Goal: Task Accomplishment & Management: Manage account settings

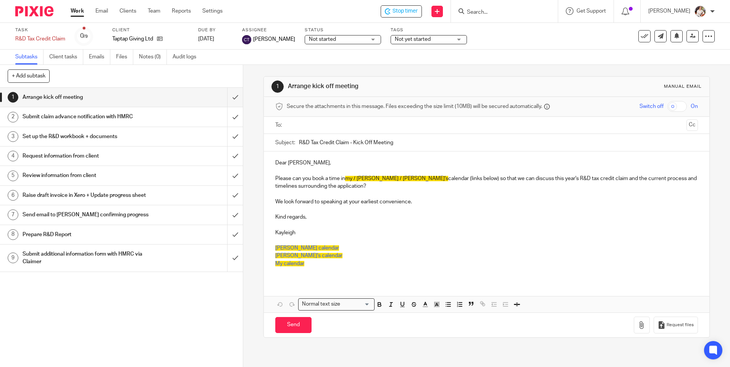
click at [183, 116] on div "Submit claim advance notification with HMRC" at bounding box center [121, 116] width 197 height 11
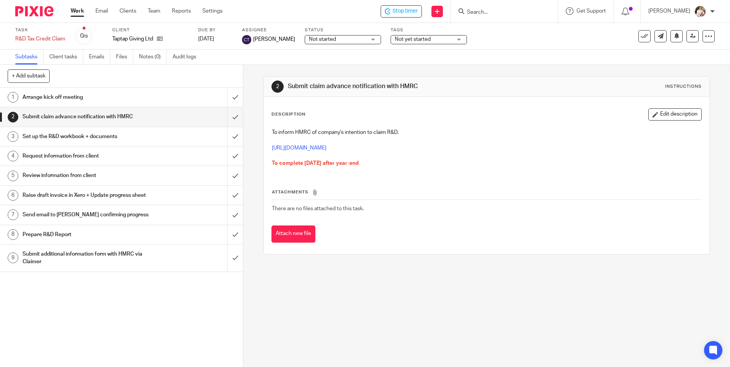
click at [162, 139] on div "Set up the R&D workbook + documents" at bounding box center [121, 136] width 197 height 11
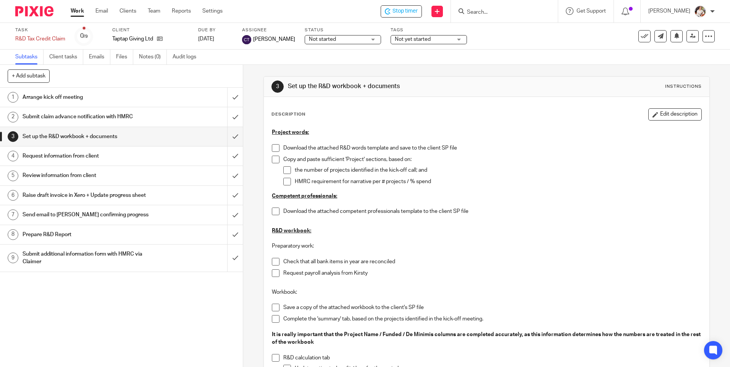
click at [408, 37] on span "Not yet started" at bounding box center [413, 39] width 36 height 5
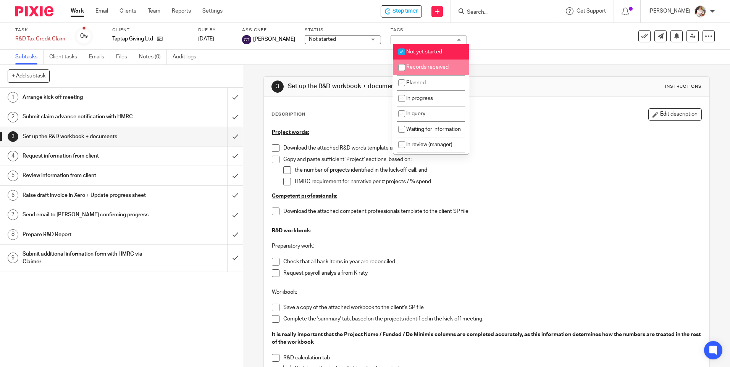
click at [427, 56] on li "Not yet started" at bounding box center [431, 52] width 76 height 16
checkbox input "false"
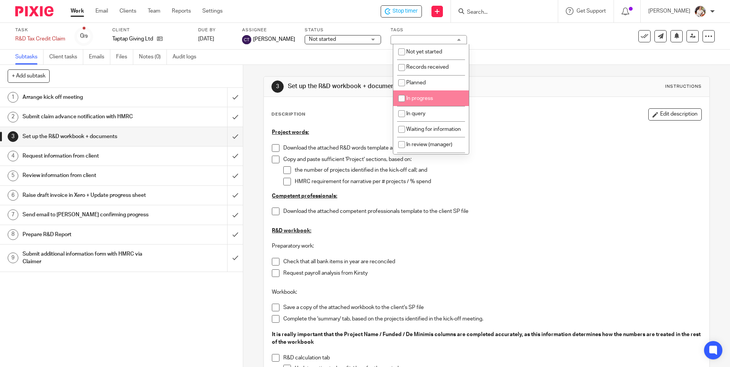
click at [409, 96] on span "In progress" at bounding box center [419, 98] width 27 height 5
checkbox input "true"
click at [273, 262] on span at bounding box center [276, 262] width 8 height 8
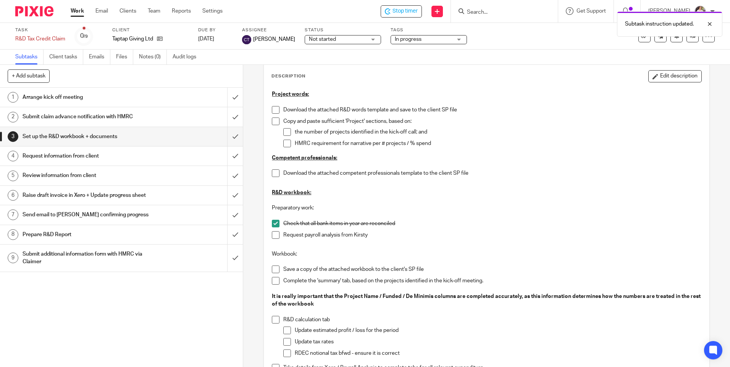
scroll to position [115, 0]
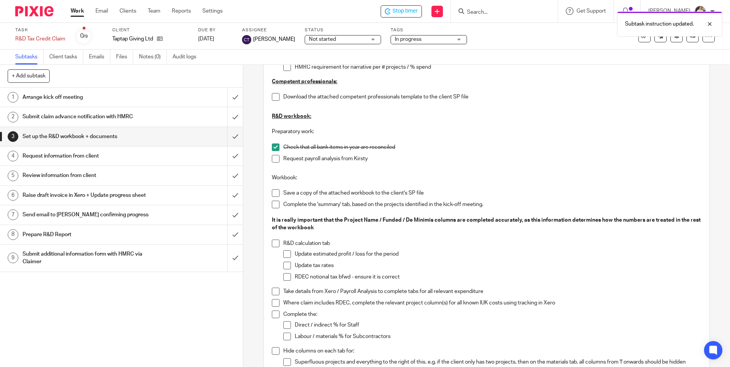
click at [274, 160] on span at bounding box center [276, 159] width 8 height 8
click at [272, 191] on span at bounding box center [276, 193] width 8 height 8
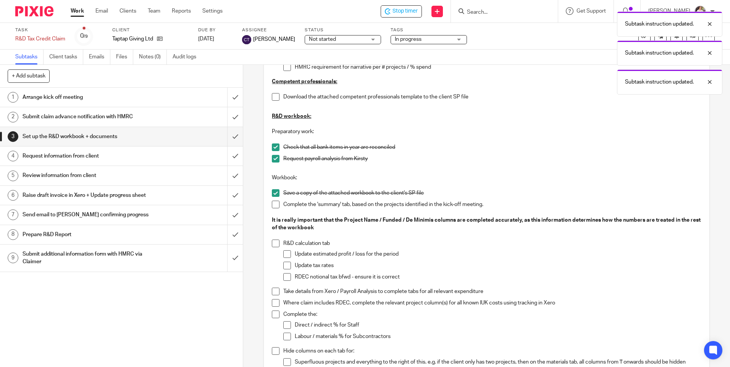
click at [272, 292] on span at bounding box center [276, 292] width 8 height 8
click at [408, 8] on div "Subtask instruction updated. Subtask instruction updated. Subtask instruction u…" at bounding box center [543, 66] width 357 height 116
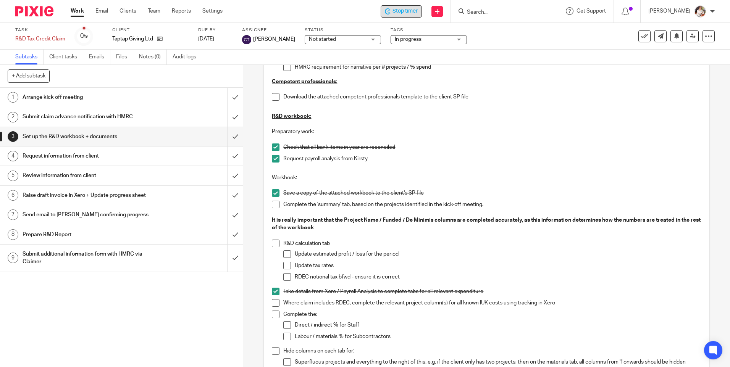
click at [397, 10] on span "Stop timer" at bounding box center [405, 11] width 25 height 8
click at [71, 13] on link "Work" at bounding box center [77, 11] width 13 height 8
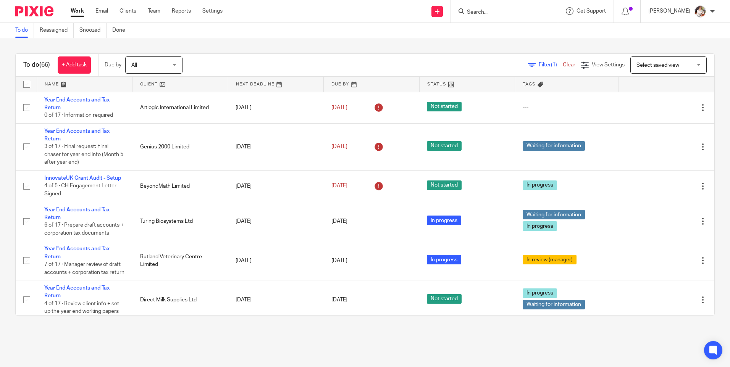
click at [490, 14] on input "Search" at bounding box center [500, 12] width 69 height 7
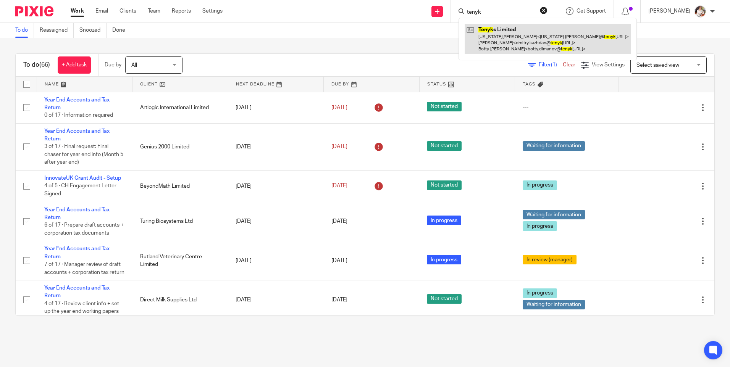
type input "tenyk"
click at [514, 36] on link at bounding box center [548, 39] width 166 height 30
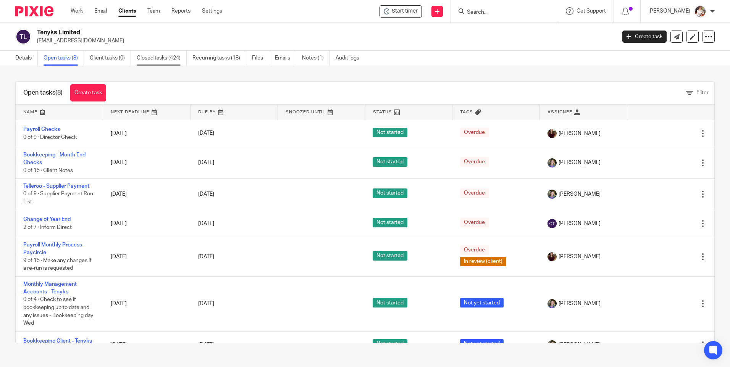
click at [165, 60] on link "Closed tasks (424)" at bounding box center [162, 58] width 50 height 15
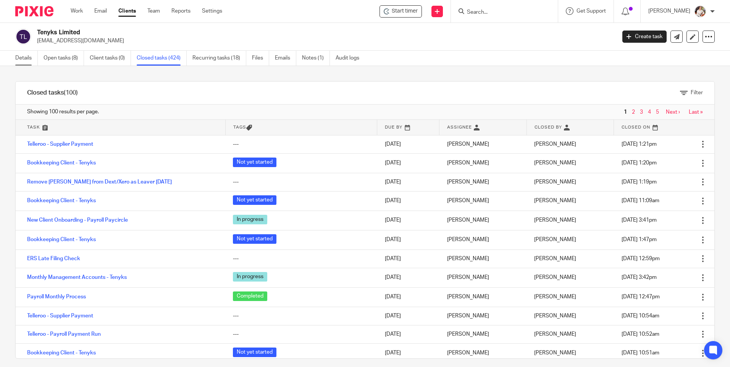
click at [30, 61] on link "Details" at bounding box center [26, 58] width 23 height 15
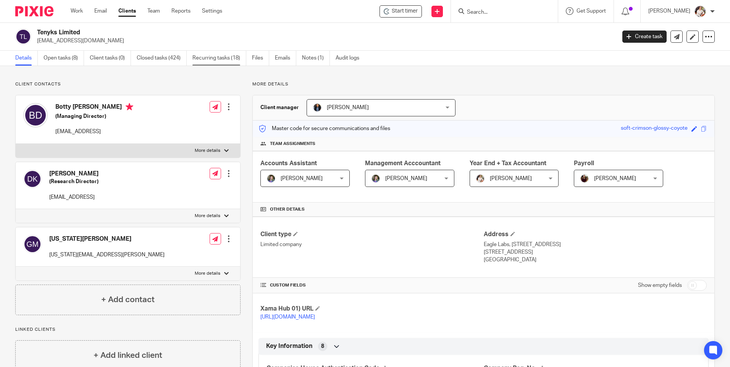
click at [220, 58] on link "Recurring tasks (18)" at bounding box center [219, 58] width 54 height 15
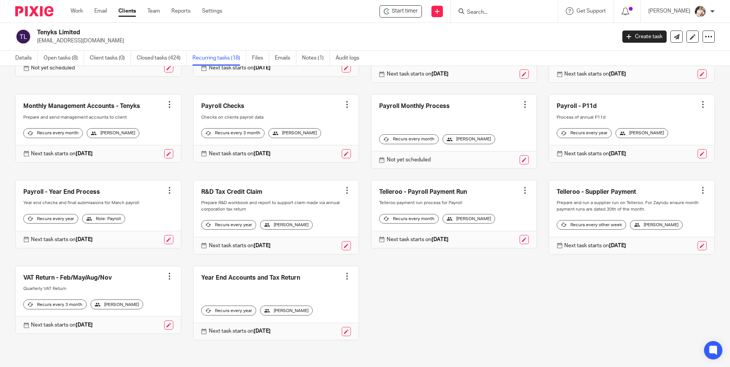
scroll to position [193, 0]
click at [343, 278] on div at bounding box center [347, 277] width 8 height 8
click at [389, 290] on div "Apprenticeship Levy Check Create task Clone template Recalculate schedule Cance…" at bounding box center [358, 137] width 711 height 429
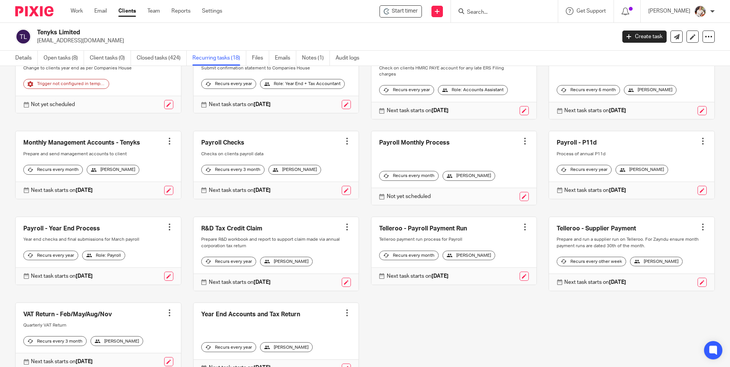
scroll to position [78, 0]
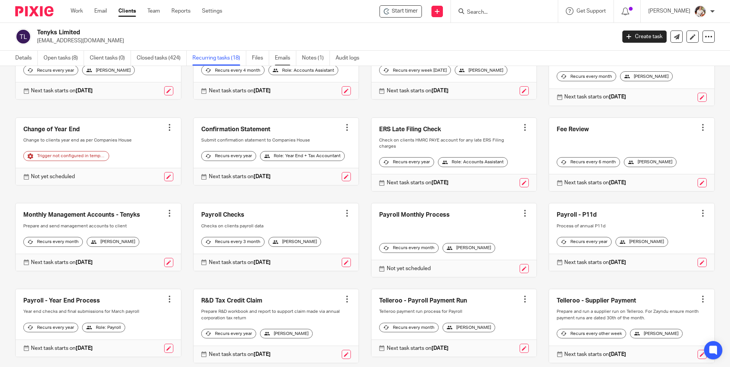
click at [290, 57] on link "Emails" at bounding box center [285, 58] width 21 height 15
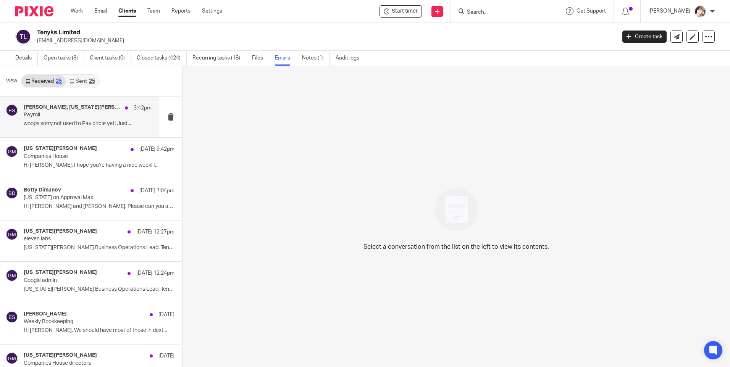
click at [63, 125] on p "woops sorry not used to Pay circle yet! Just..." at bounding box center [88, 124] width 128 height 6
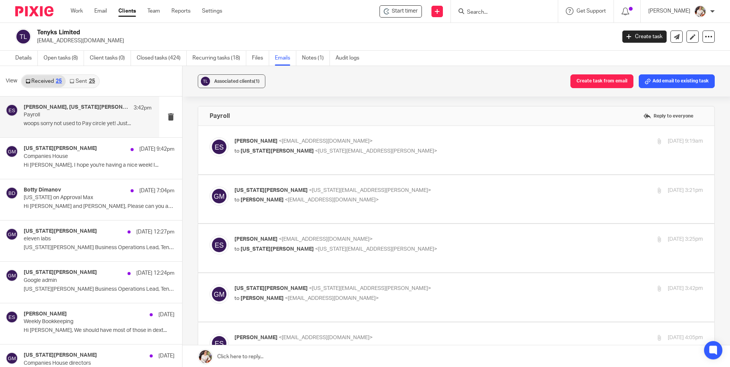
click at [85, 82] on link "Sent 25" at bounding box center [82, 81] width 33 height 12
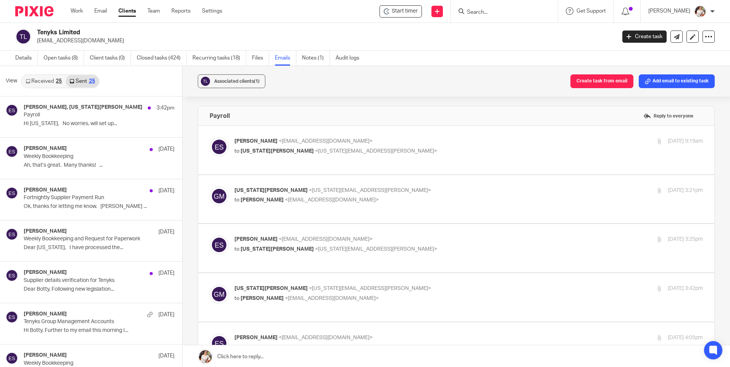
scroll to position [1, 0]
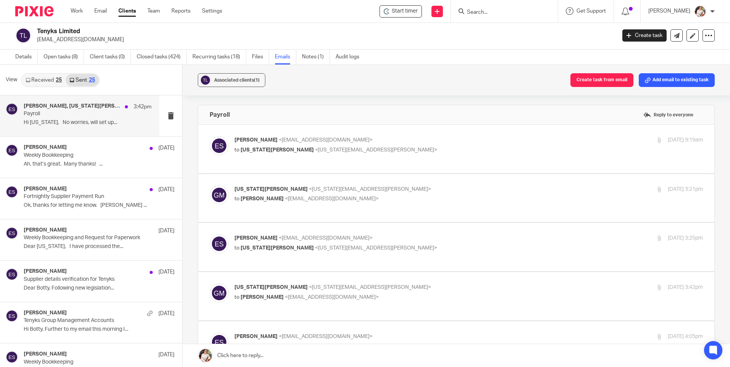
click at [81, 116] on p "Payroll" at bounding box center [75, 114] width 102 height 6
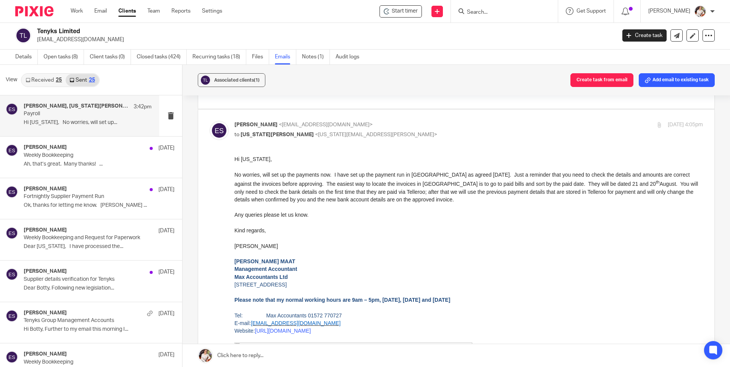
scroll to position [229, 0]
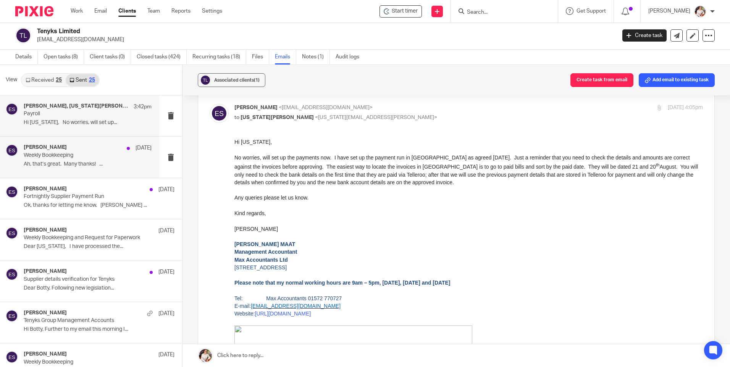
click at [46, 151] on div "Erica S 14 Aug" at bounding box center [88, 148] width 128 height 8
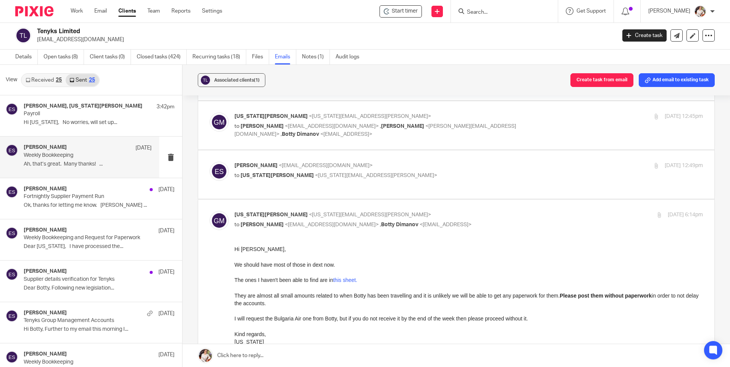
scroll to position [115, 0]
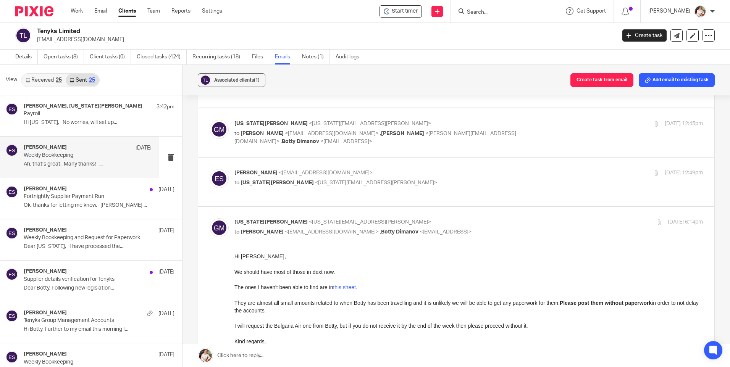
click at [377, 179] on p "to Georgia Mason <georgia.mason@tenyks.ai>" at bounding box center [390, 183] width 312 height 8
checkbox input "true"
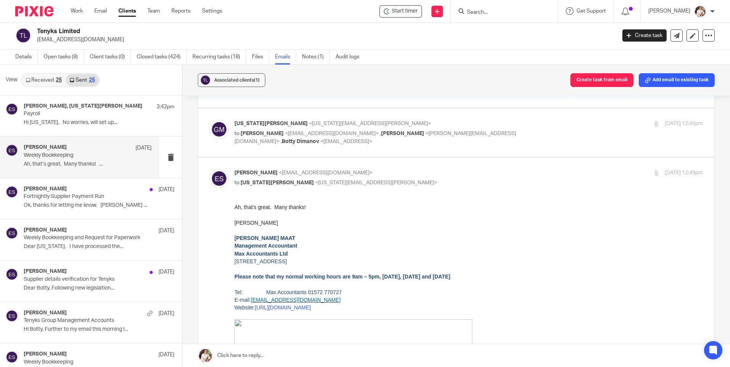
scroll to position [0, 0]
click at [399, 120] on p "Georgia Mason <georgia.mason@tenyks.ai>" at bounding box center [390, 124] width 312 height 8
checkbox input "true"
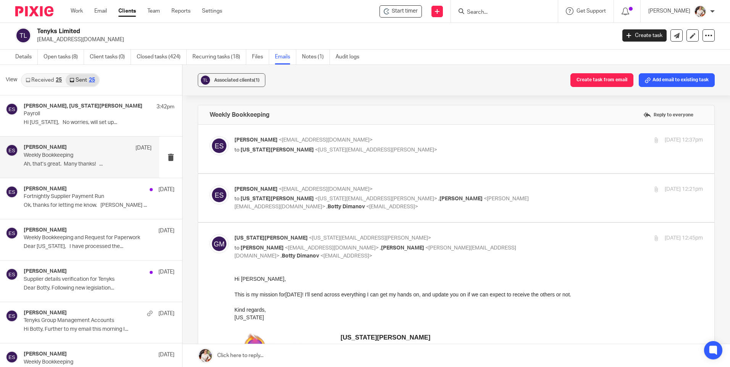
click at [402, 152] on p "to Georgia Mason <georgia.mason@tenyks.ai>" at bounding box center [390, 150] width 312 height 8
checkbox input "true"
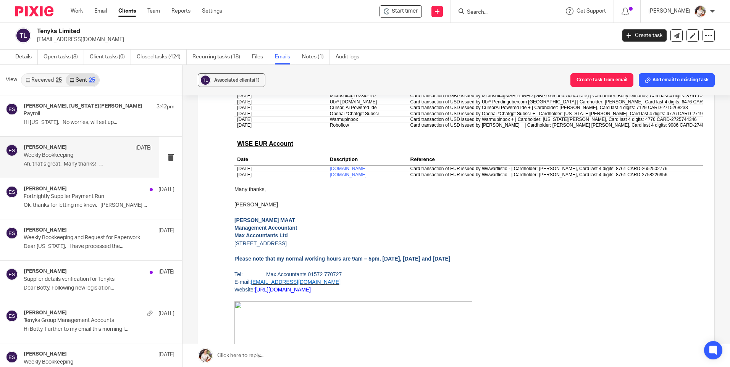
scroll to position [611, 0]
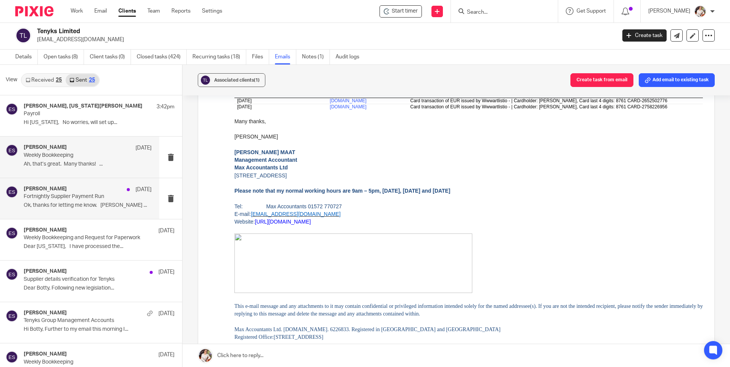
click at [46, 205] on p "Ok, thanks for letting me know. Erica ..." at bounding box center [88, 205] width 128 height 6
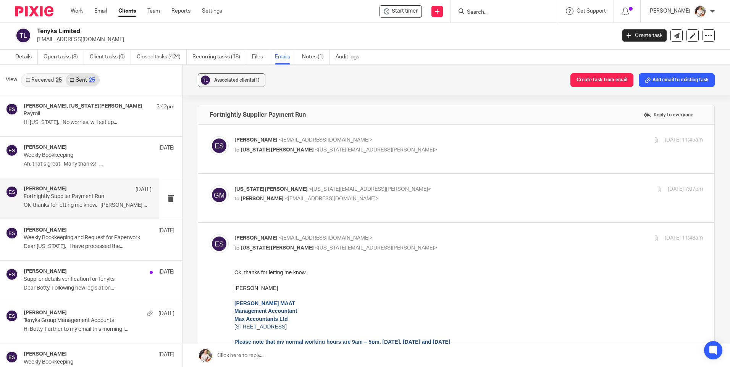
scroll to position [0, 0]
drag, startPoint x: 395, startPoint y: 149, endPoint x: 402, endPoint y: 149, distance: 6.9
click at [398, 149] on p "to Georgia Mason <georgia.mason@tenyks.ai>" at bounding box center [390, 150] width 312 height 8
checkbox input "true"
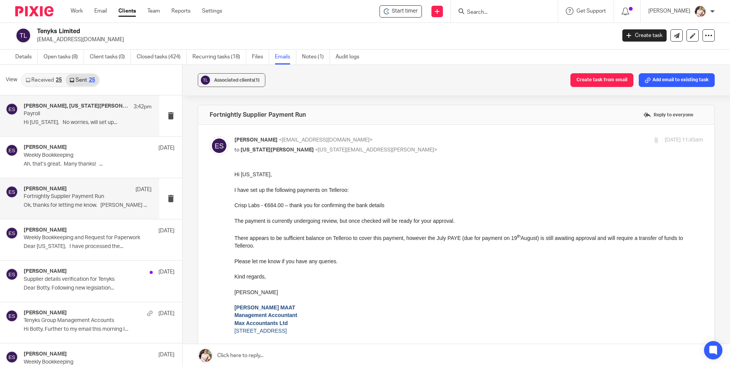
click at [82, 126] on p "Hi Georgia, No worries, will set up..." at bounding box center [88, 123] width 128 height 6
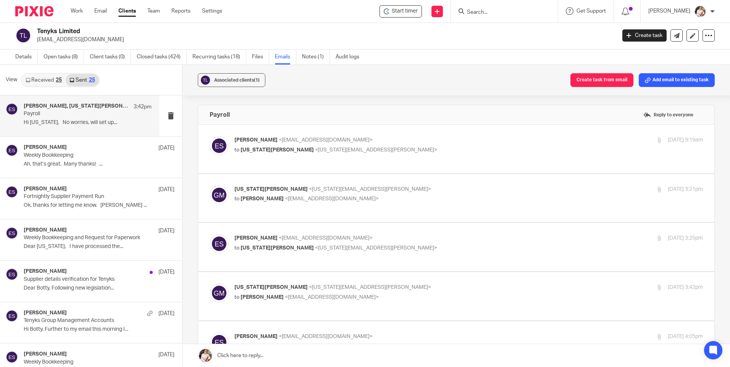
click at [373, 141] on p "Erica S <ericas@maxaccountants.co.uk>" at bounding box center [390, 140] width 312 height 8
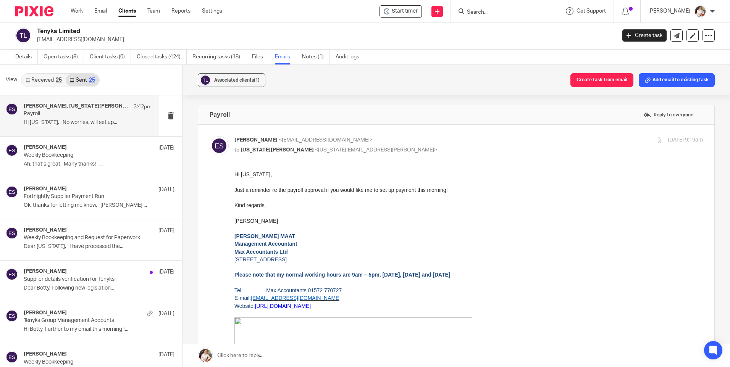
drag, startPoint x: 373, startPoint y: 142, endPoint x: 378, endPoint y: 148, distance: 7.6
click at [375, 142] on p "Erica S <ericas@maxaccountants.co.uk>" at bounding box center [390, 140] width 312 height 8
checkbox input "false"
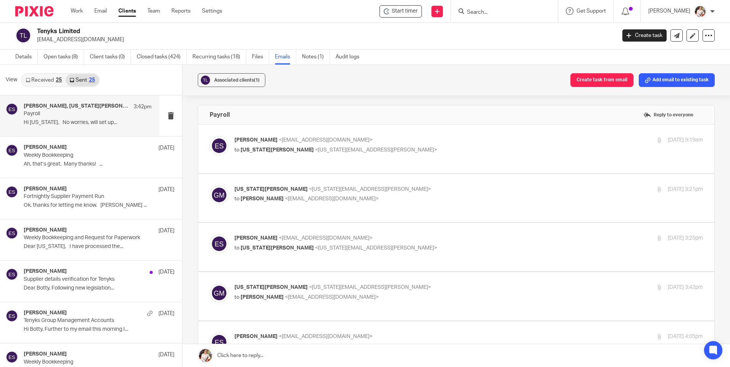
click at [403, 186] on p "Georgia Mason <georgia.mason@tenyks.ai>" at bounding box center [390, 190] width 312 height 8
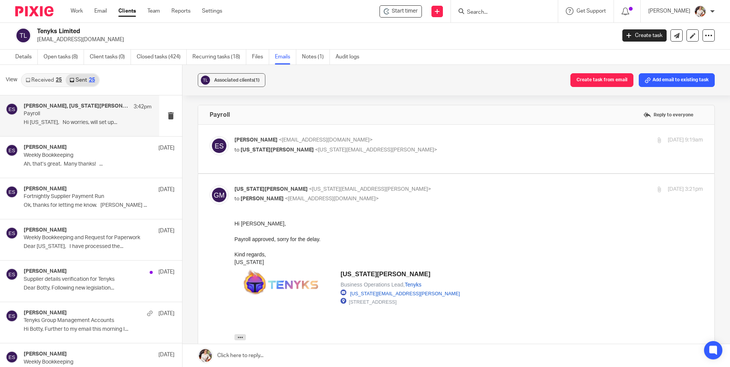
click at [403, 186] on p "Georgia Mason <georgia.mason@tenyks.ai>" at bounding box center [390, 190] width 312 height 8
checkbox input "false"
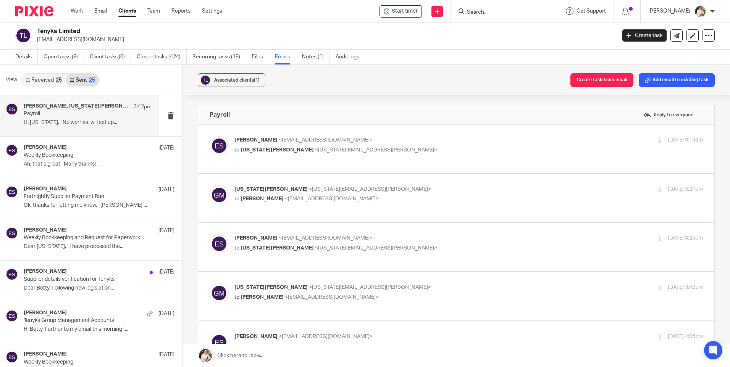
click at [403, 234] on p "Erica S <ericas@maxaccountants.co.uk>" at bounding box center [390, 238] width 312 height 8
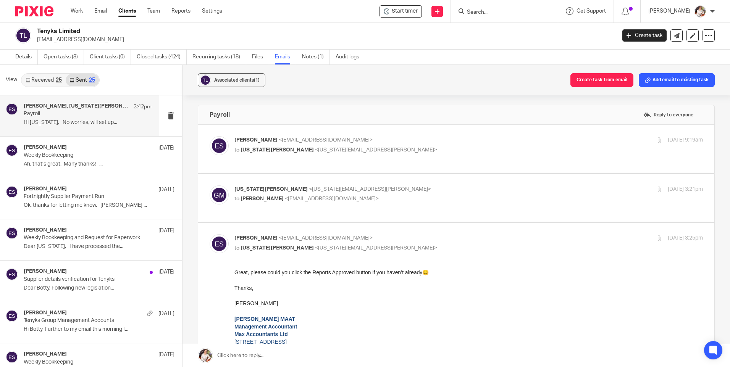
click at [403, 234] on p "Erica S <ericas@maxaccountants.co.uk>" at bounding box center [390, 238] width 312 height 8
checkbox input "false"
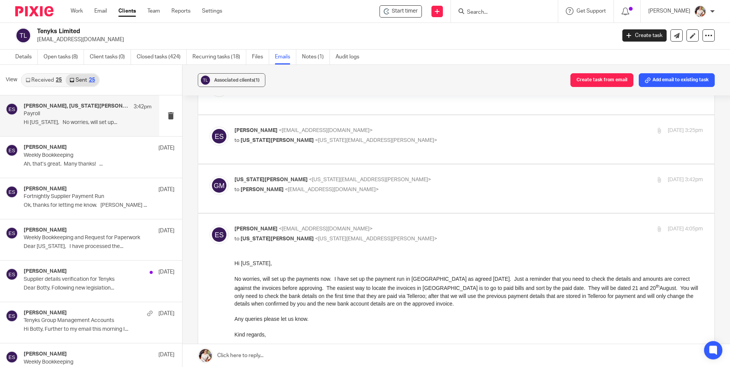
scroll to position [115, 0]
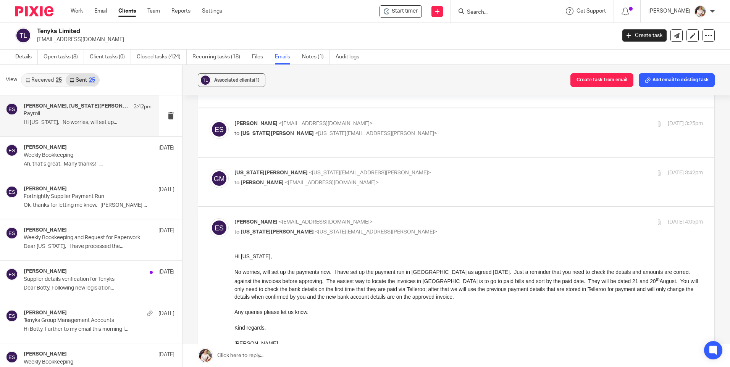
click at [391, 169] on div "Georgia Mason <georgia.mason@tenyks.ai> to Erica S <ericas@maxaccountants.co.uk…" at bounding box center [468, 178] width 469 height 19
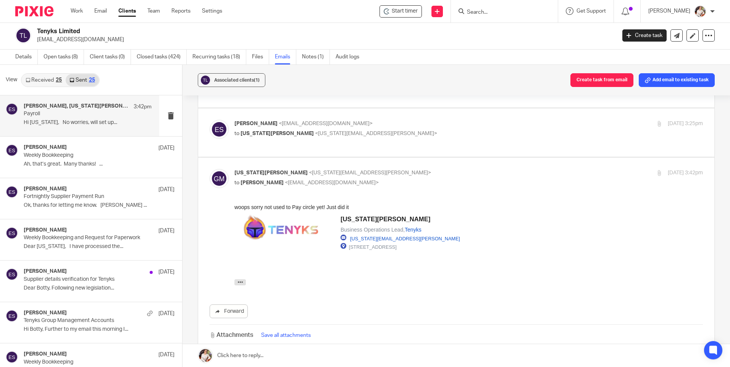
scroll to position [0, 0]
click at [391, 169] on div "Georgia Mason <georgia.mason@tenyks.ai> to Erica S <ericas@maxaccountants.co.uk…" at bounding box center [468, 178] width 469 height 19
checkbox input "false"
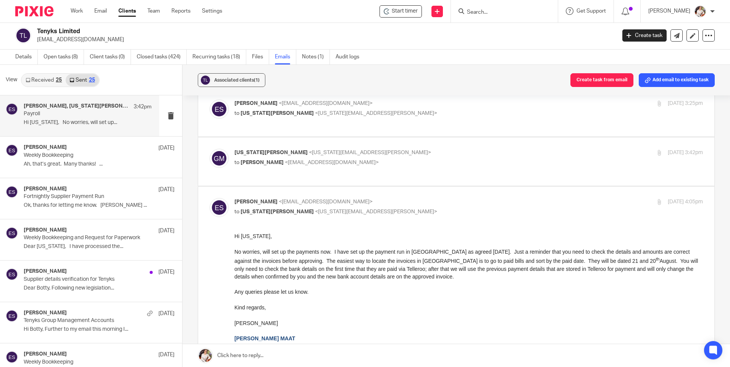
scroll to position [153, 0]
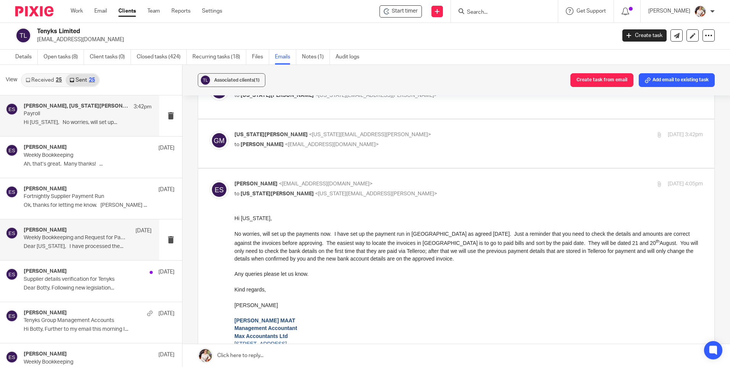
click at [85, 250] on p "Dear Georgia, I have processed the..." at bounding box center [88, 247] width 128 height 6
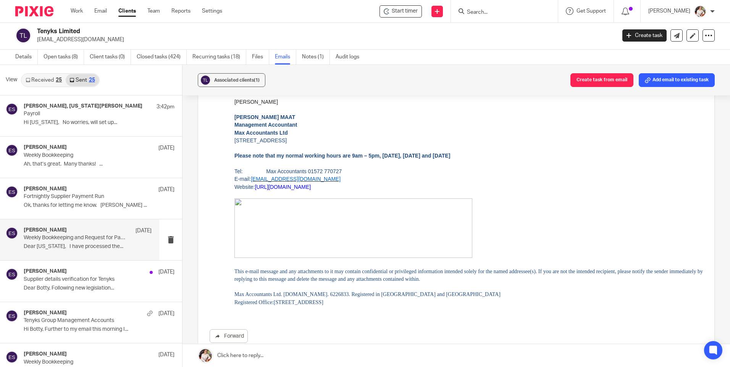
scroll to position [567, 0]
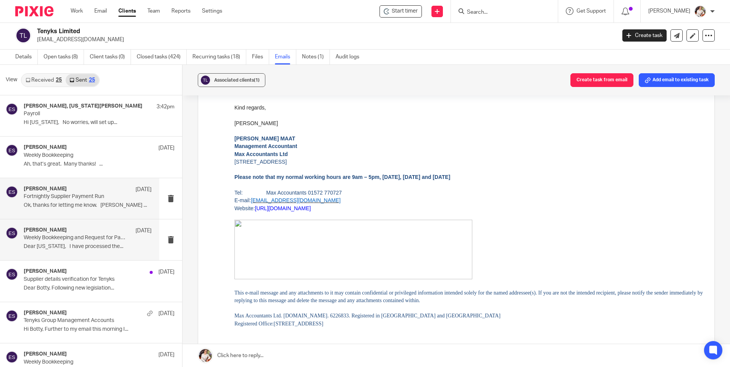
click at [54, 207] on p "Ok, thanks for letting me know. Erica ..." at bounding box center [88, 205] width 128 height 6
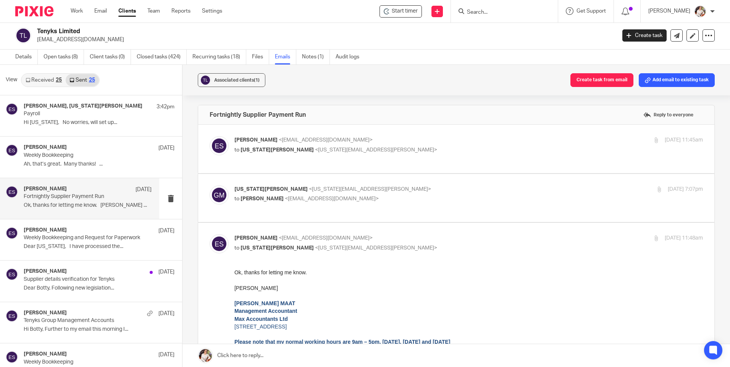
scroll to position [0, 0]
click at [389, 198] on label at bounding box center [456, 198] width 516 height 48
click at [210, 186] on input "checkbox" at bounding box center [209, 185] width 0 height 0
checkbox input "true"
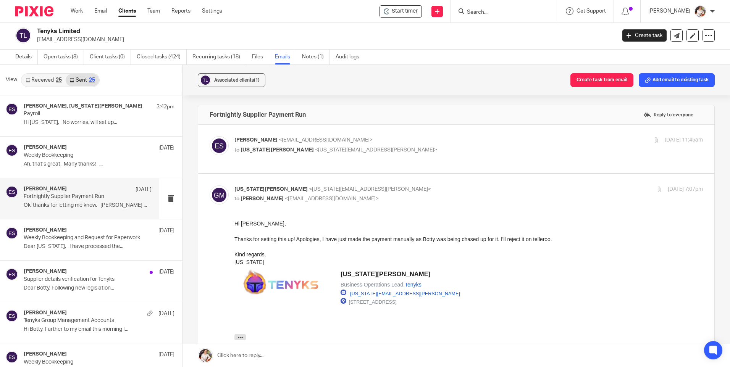
click at [398, 154] on p "to Georgia Mason <georgia.mason@tenyks.ai>" at bounding box center [390, 150] width 312 height 8
checkbox input "true"
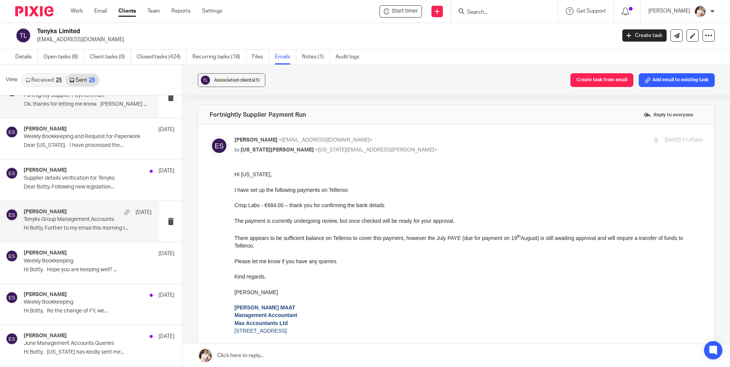
scroll to position [115, 0]
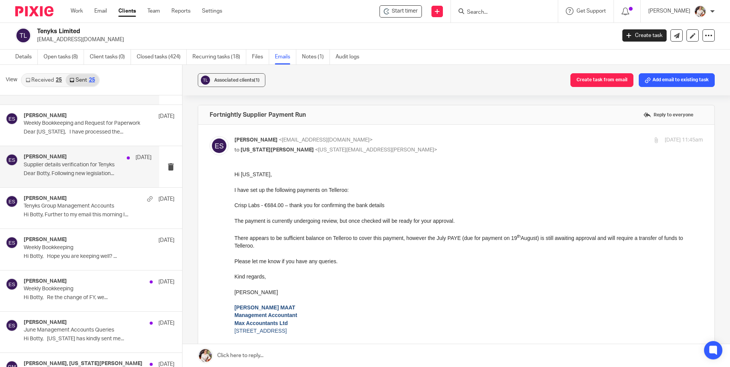
click at [76, 178] on div "Erica S 31 Jul Supplier details verification for Tenyks Dear Botty, Following n…" at bounding box center [88, 167] width 128 height 26
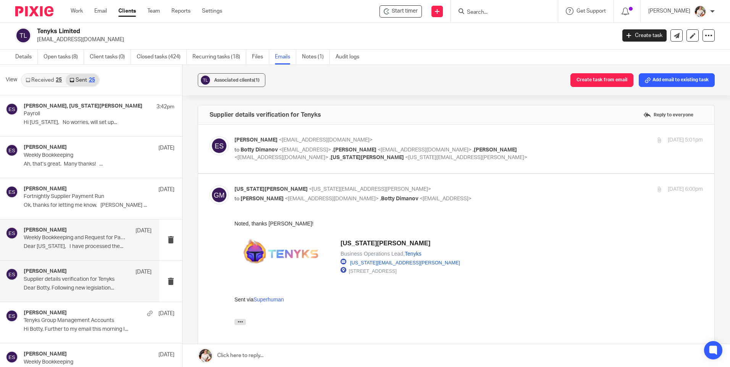
scroll to position [0, 0]
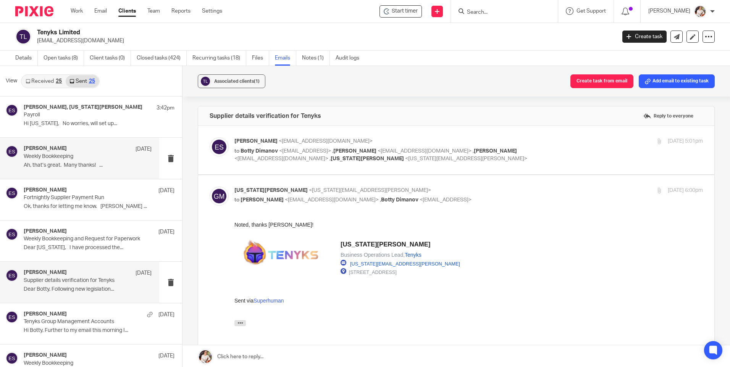
click at [71, 175] on div "Erica S 14 Aug Weekly Bookkeeping Ah, that’s great. Many thanks! ..." at bounding box center [79, 158] width 159 height 41
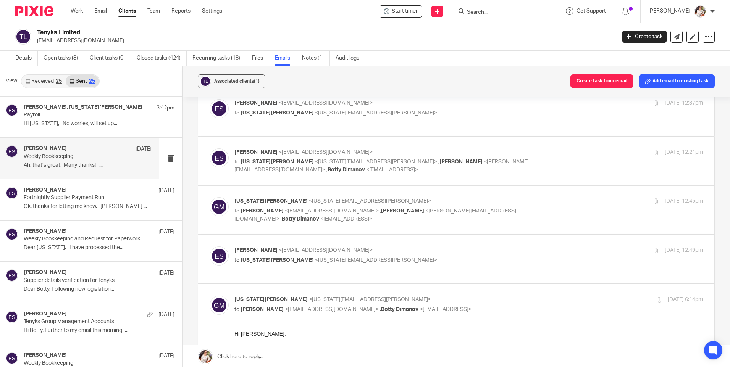
click at [360, 169] on label at bounding box center [456, 161] width 516 height 48
click at [210, 149] on input "checkbox" at bounding box center [209, 148] width 0 height 0
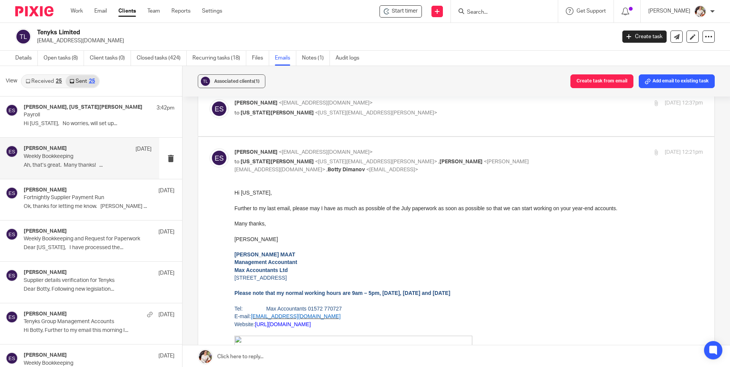
click at [547, 149] on div "13 Aug 2025 12:21pm" at bounding box center [625, 153] width 156 height 8
checkbox input "false"
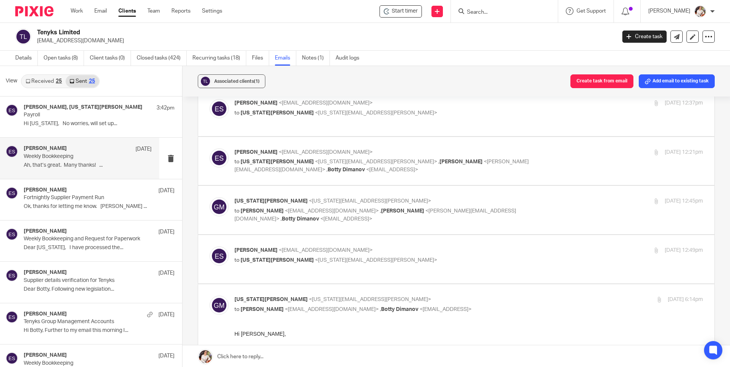
click at [516, 207] on p "to Erica S <ericas@maxaccountants.co.uk> , Kayleigh H <kayleigh@maxaccountants.…" at bounding box center [390, 215] width 312 height 16
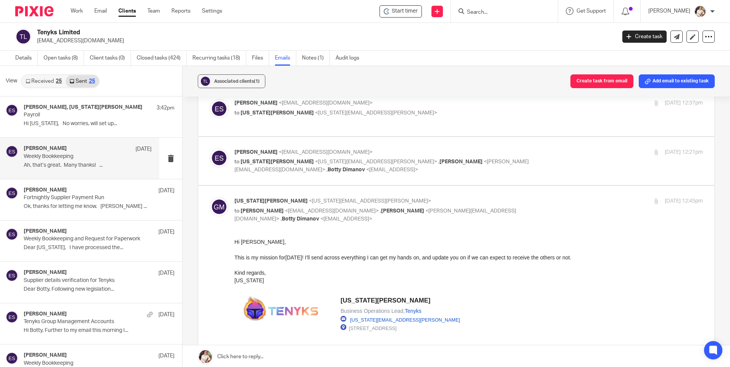
click at [541, 205] on div "Georgia Mason <georgia.mason@tenyks.ai> to Erica S <ericas@maxaccountants.co.uk…" at bounding box center [468, 210] width 469 height 26
checkbox input "false"
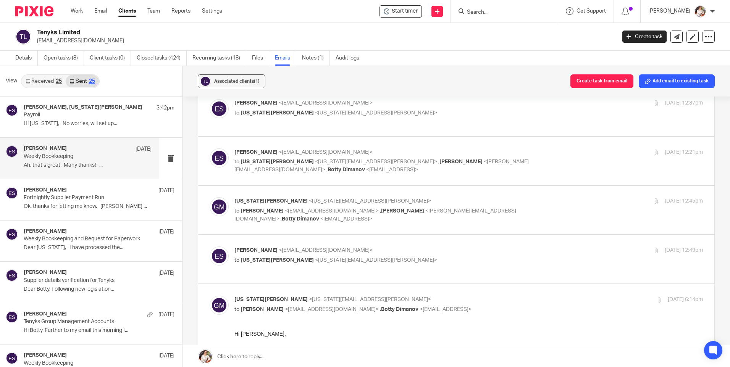
click at [479, 247] on p "Erica S <ericas@maxaccountants.co.uk>" at bounding box center [390, 251] width 312 height 8
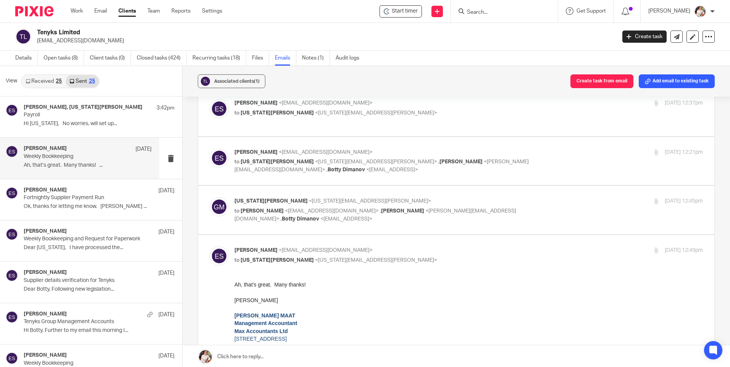
click at [479, 247] on p "Erica S <ericas@maxaccountants.co.uk>" at bounding box center [390, 251] width 312 height 8
checkbox input "false"
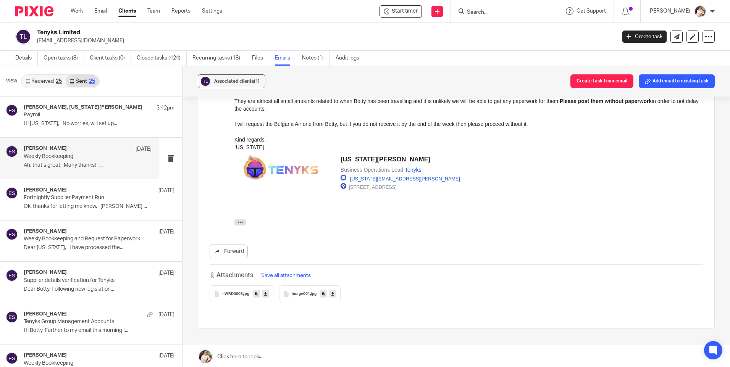
scroll to position [357, 0]
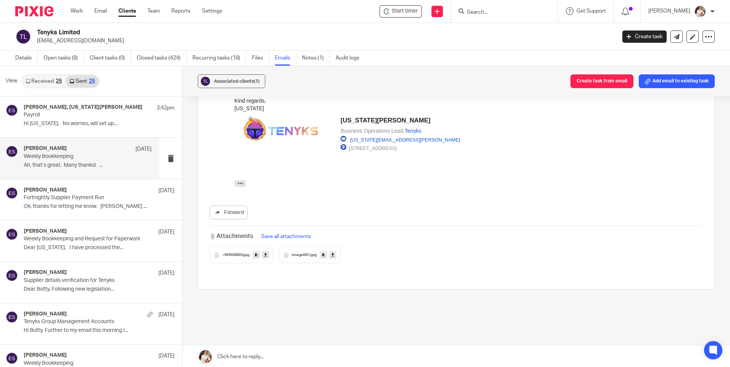
click at [49, 80] on link "Received 25" at bounding box center [44, 81] width 44 height 12
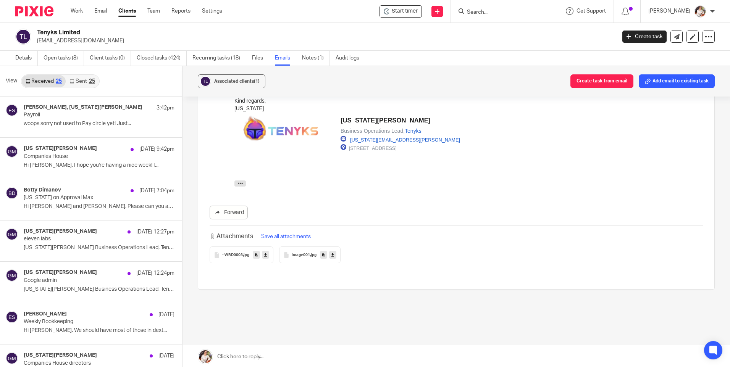
scroll to position [1, 0]
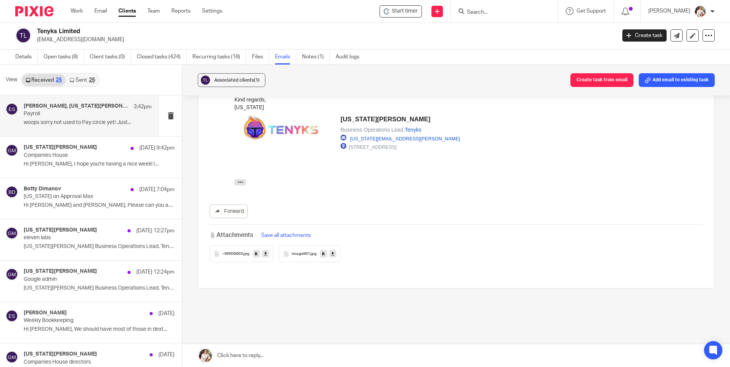
click at [98, 118] on div "Erica S, Georgia Mason 3:42pm Payroll woops sorry not used to Pay circle yet! J…" at bounding box center [88, 116] width 128 height 26
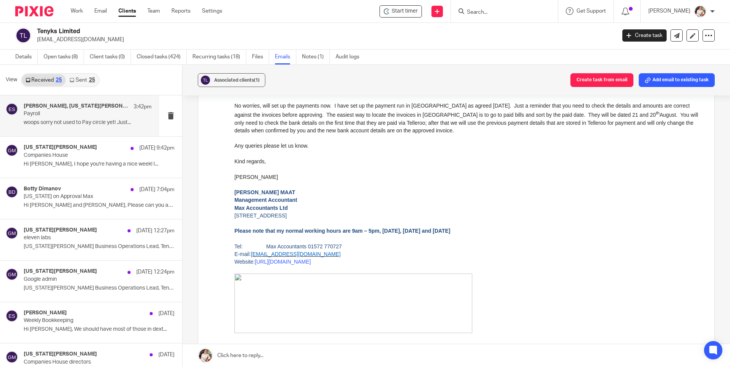
scroll to position [252, 0]
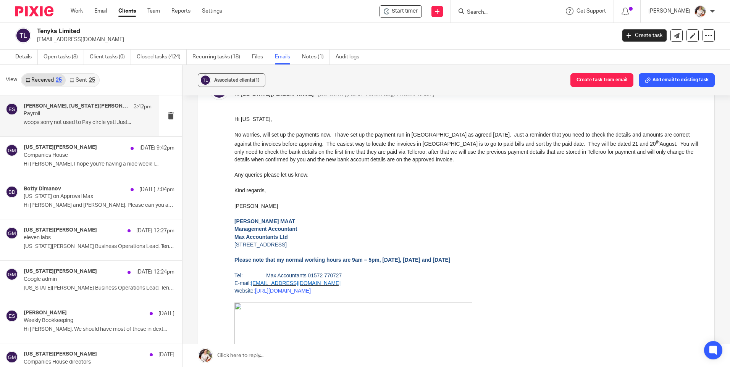
click at [85, 84] on link "Sent 25" at bounding box center [82, 80] width 33 height 12
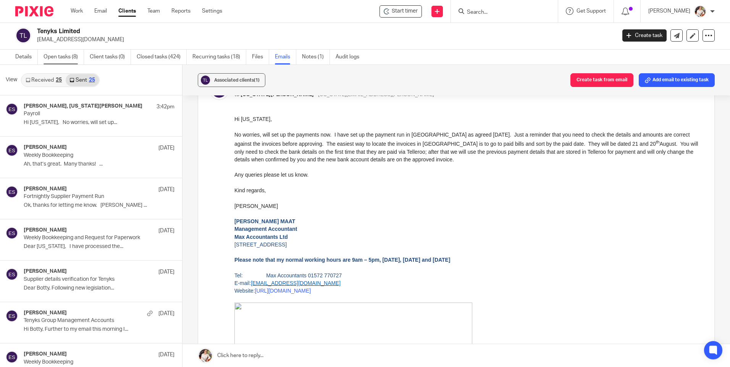
click at [54, 59] on link "Open tasks (8)" at bounding box center [64, 57] width 40 height 15
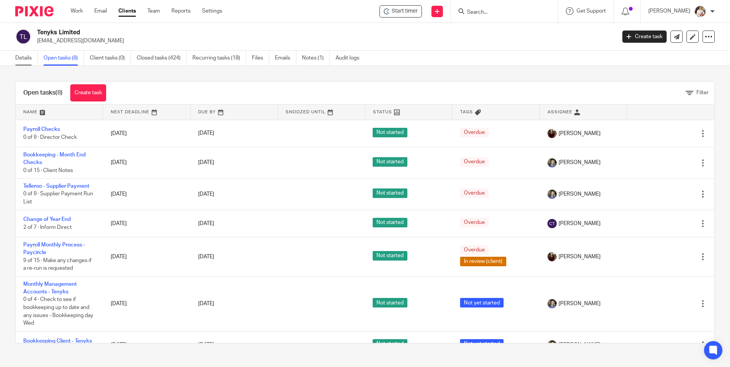
click at [21, 60] on link "Details" at bounding box center [26, 58] width 23 height 15
